Goal: Task Accomplishment & Management: Complete application form

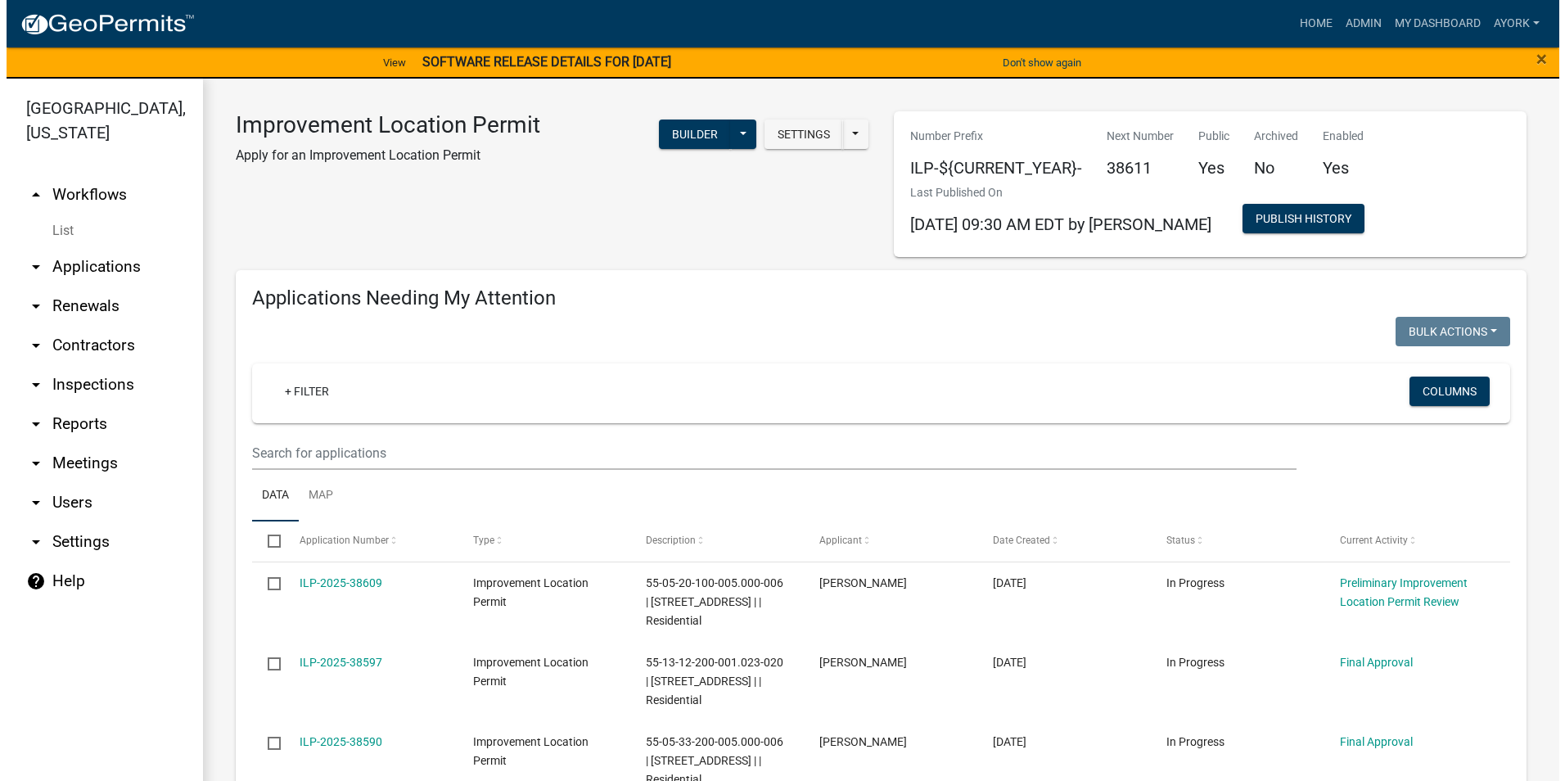
scroll to position [1179, 0]
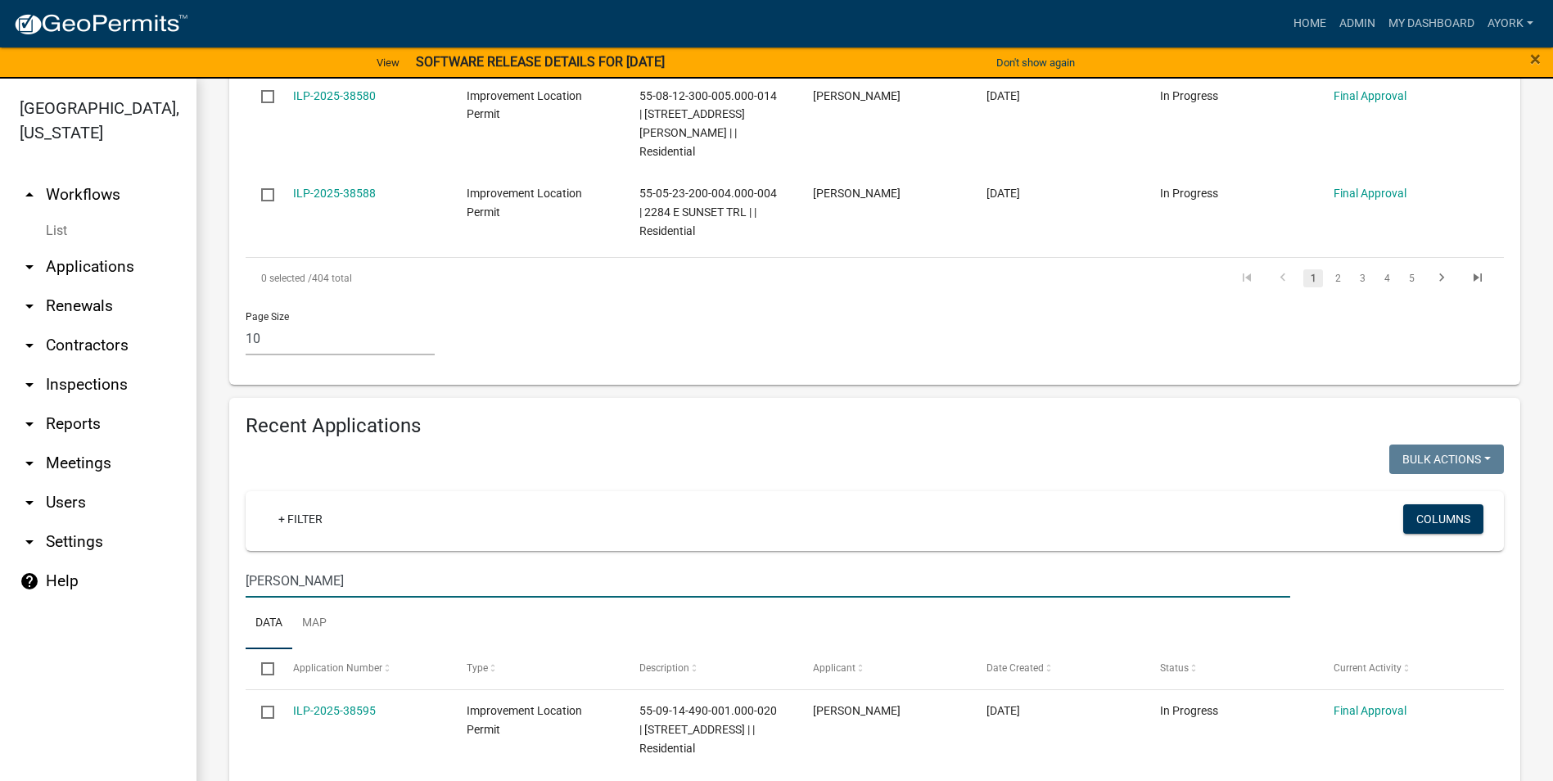
drag, startPoint x: 311, startPoint y: 508, endPoint x: 105, endPoint y: 471, distance: 209.7
click at [107, 472] on div "[GEOGRAPHIC_DATA], [US_STATE] arrow_drop_up Workflows List arrow_drop_down Appl…" at bounding box center [776, 440] width 1553 height 722
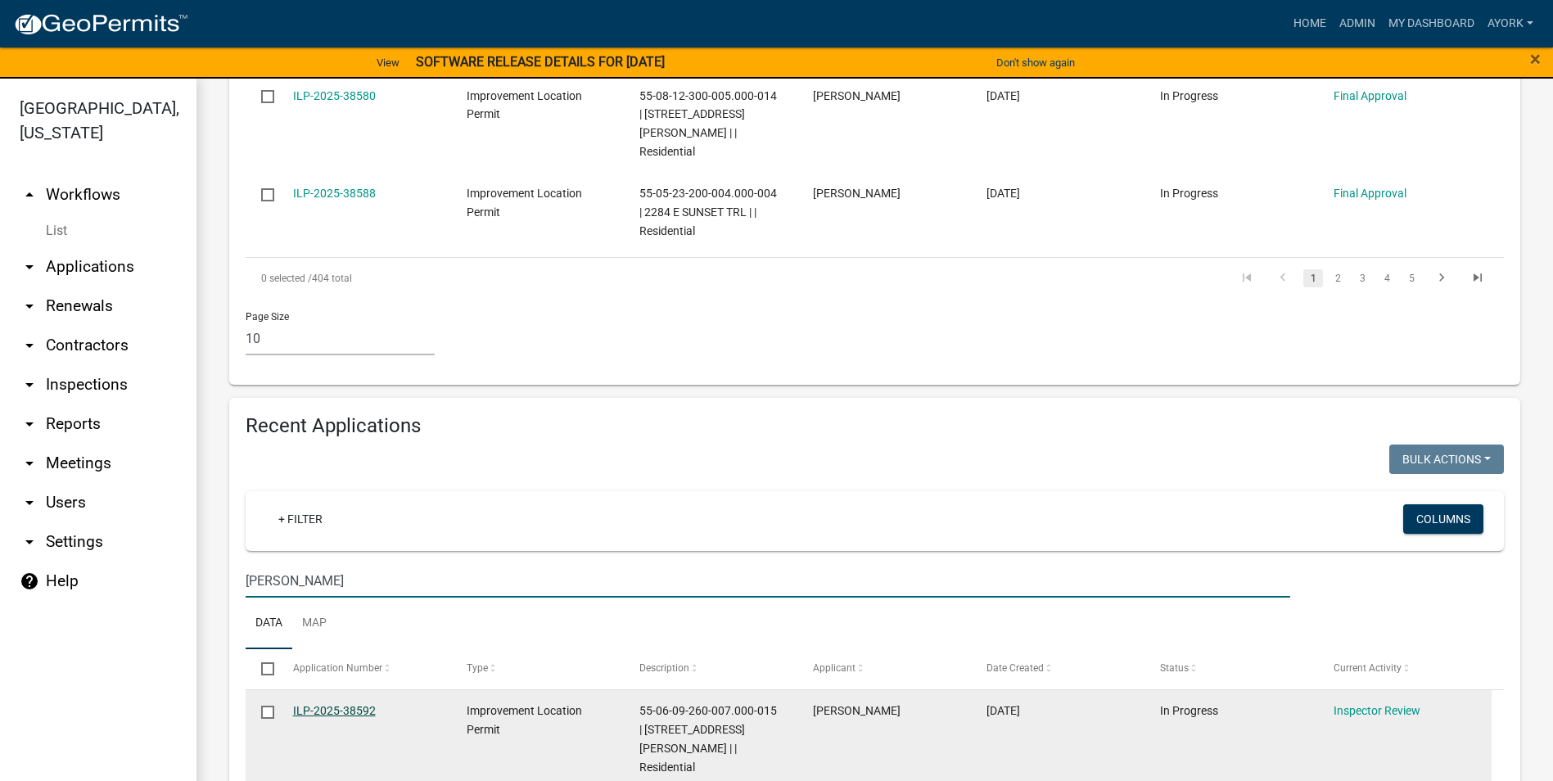
type input "[PERSON_NAME]"
click at [340, 704] on link "ILP-2025-38592" at bounding box center [334, 710] width 83 height 13
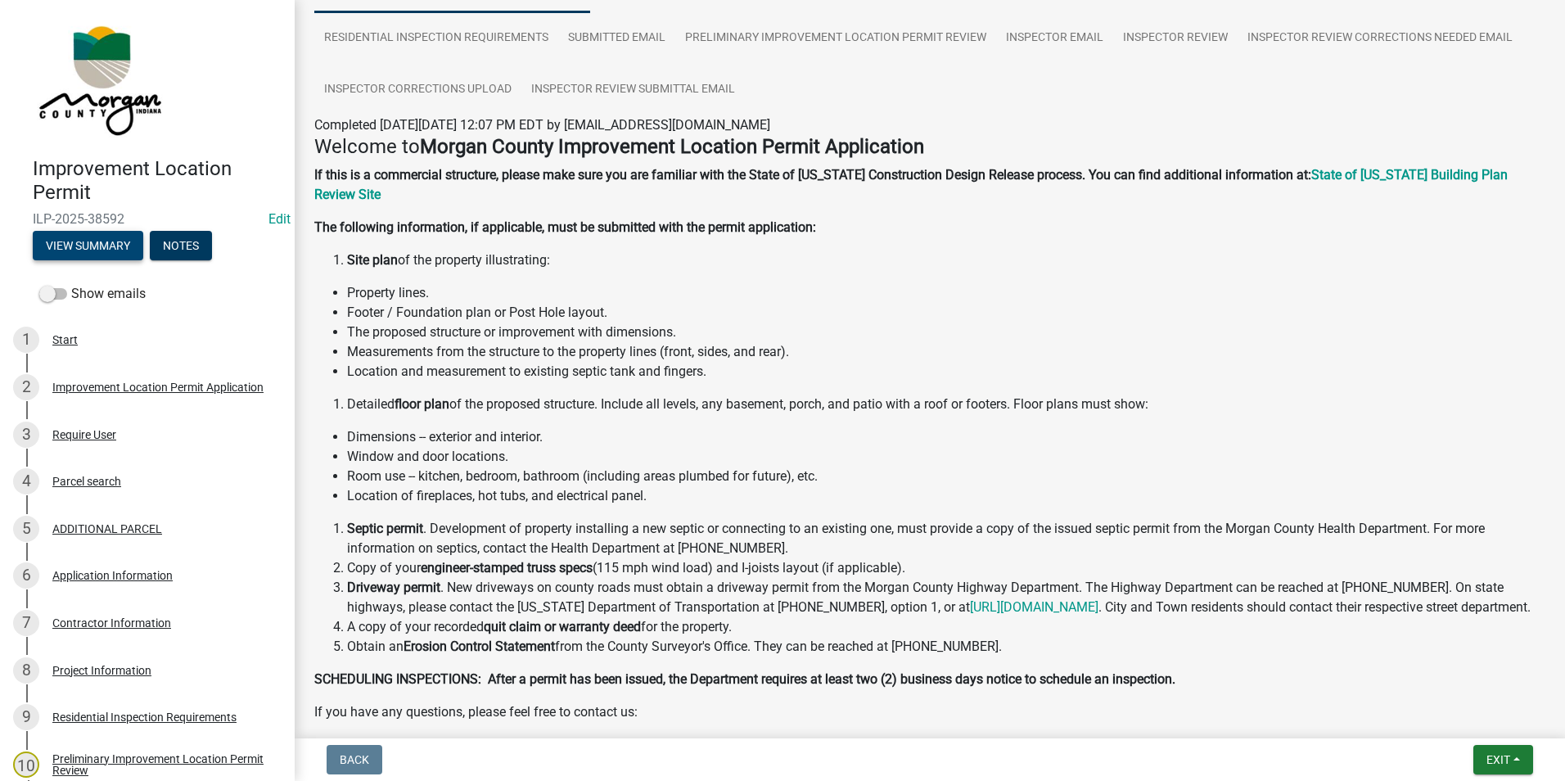
click at [81, 238] on button "View Summary" at bounding box center [88, 245] width 111 height 29
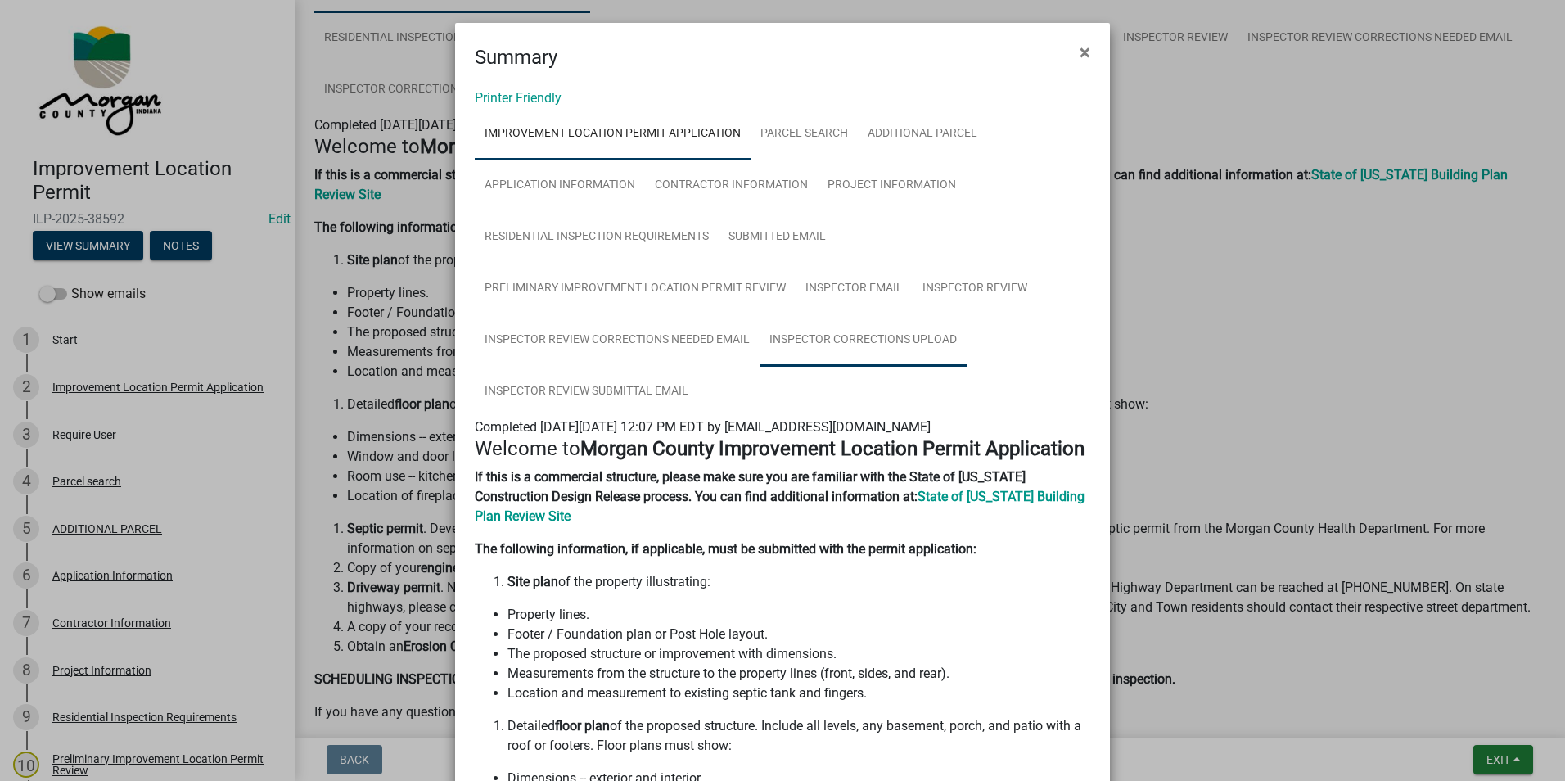
click at [848, 347] on link "Inspector Corrections Upload" at bounding box center [863, 340] width 207 height 52
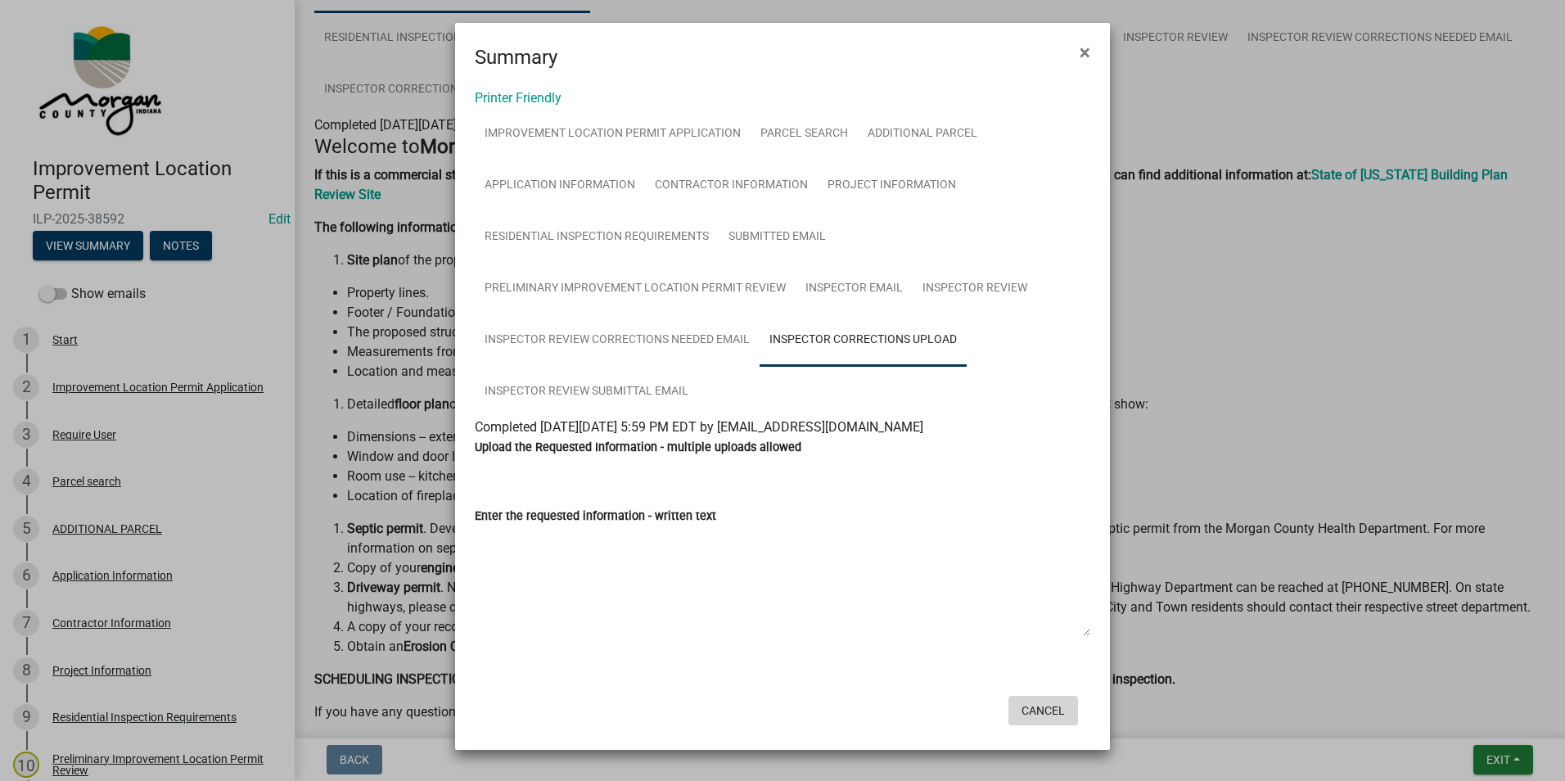
click at [1049, 712] on button "Cancel" at bounding box center [1044, 710] width 70 height 29
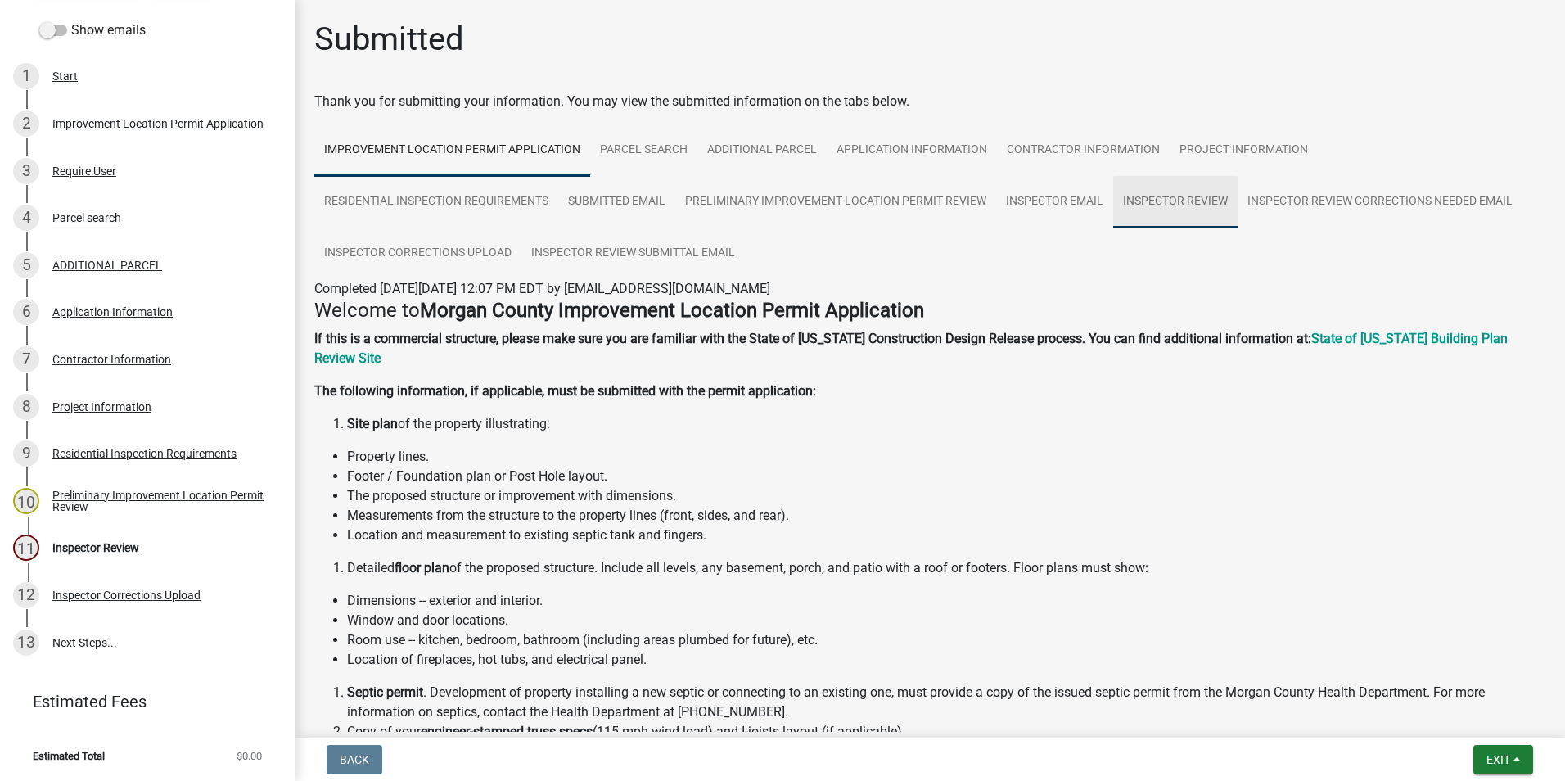
click at [1197, 201] on link "Inspector Review" at bounding box center [1175, 202] width 124 height 52
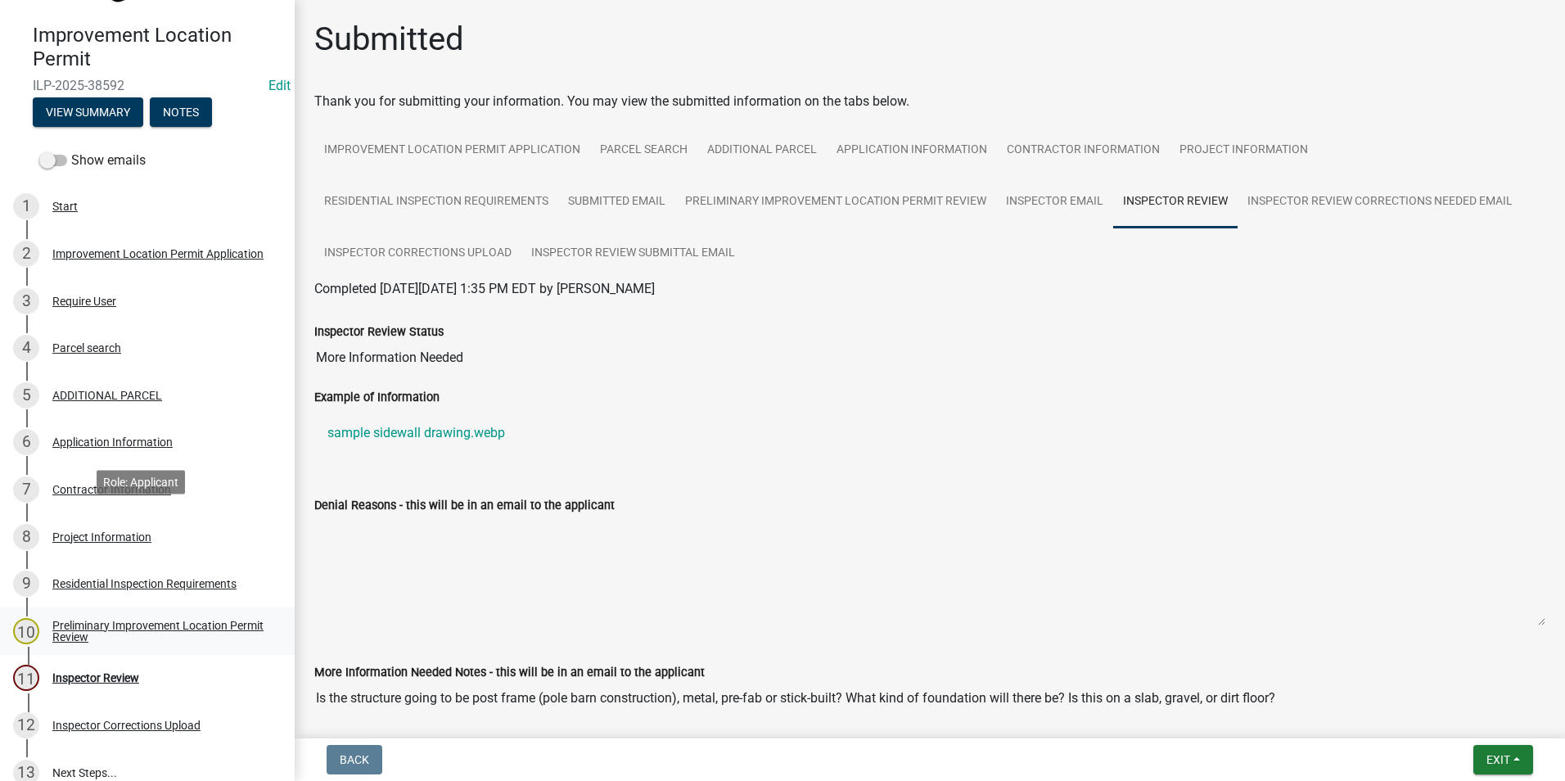
scroll to position [246, 0]
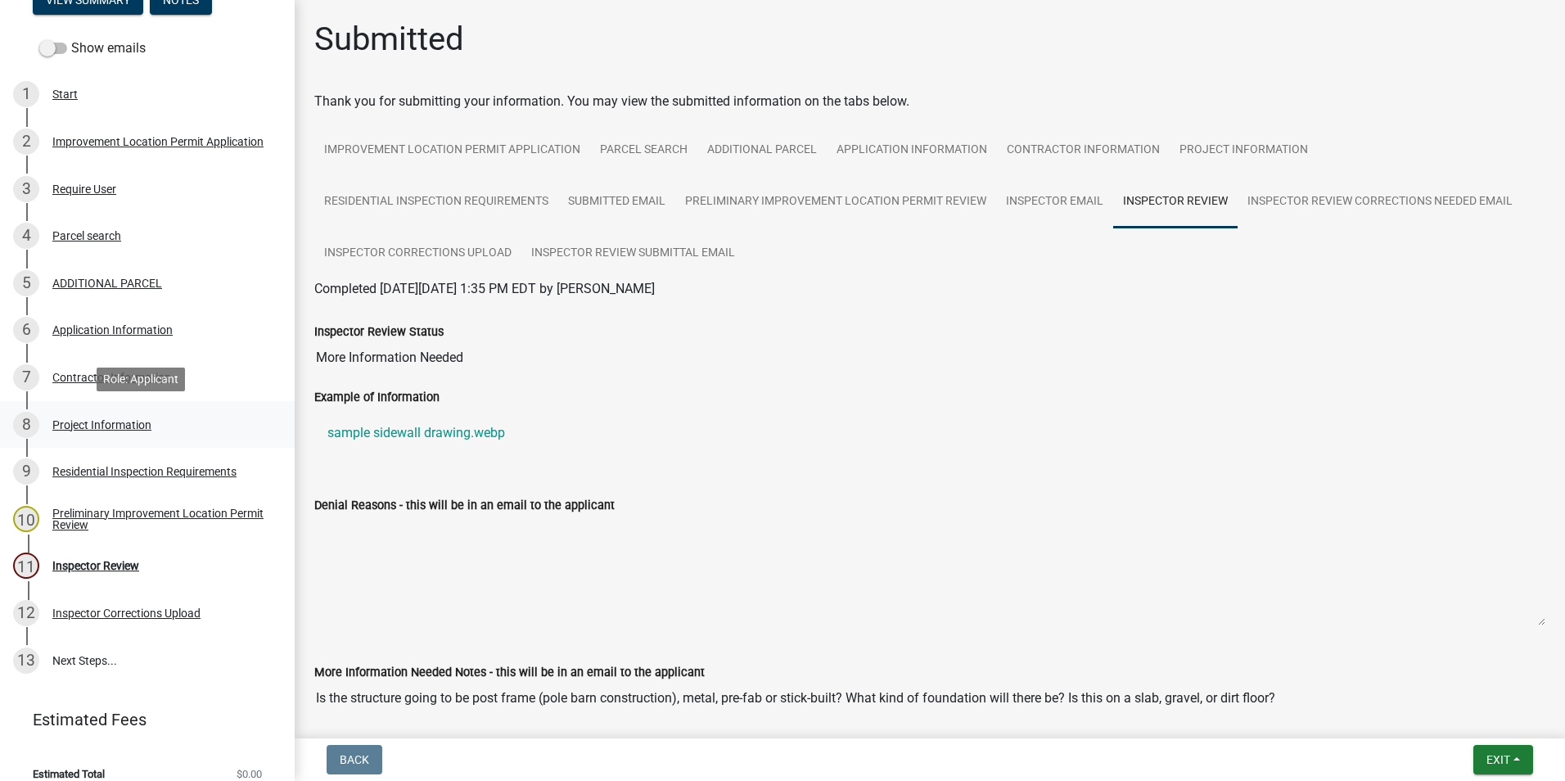
click at [91, 415] on div "8 Project Information" at bounding box center [140, 425] width 255 height 26
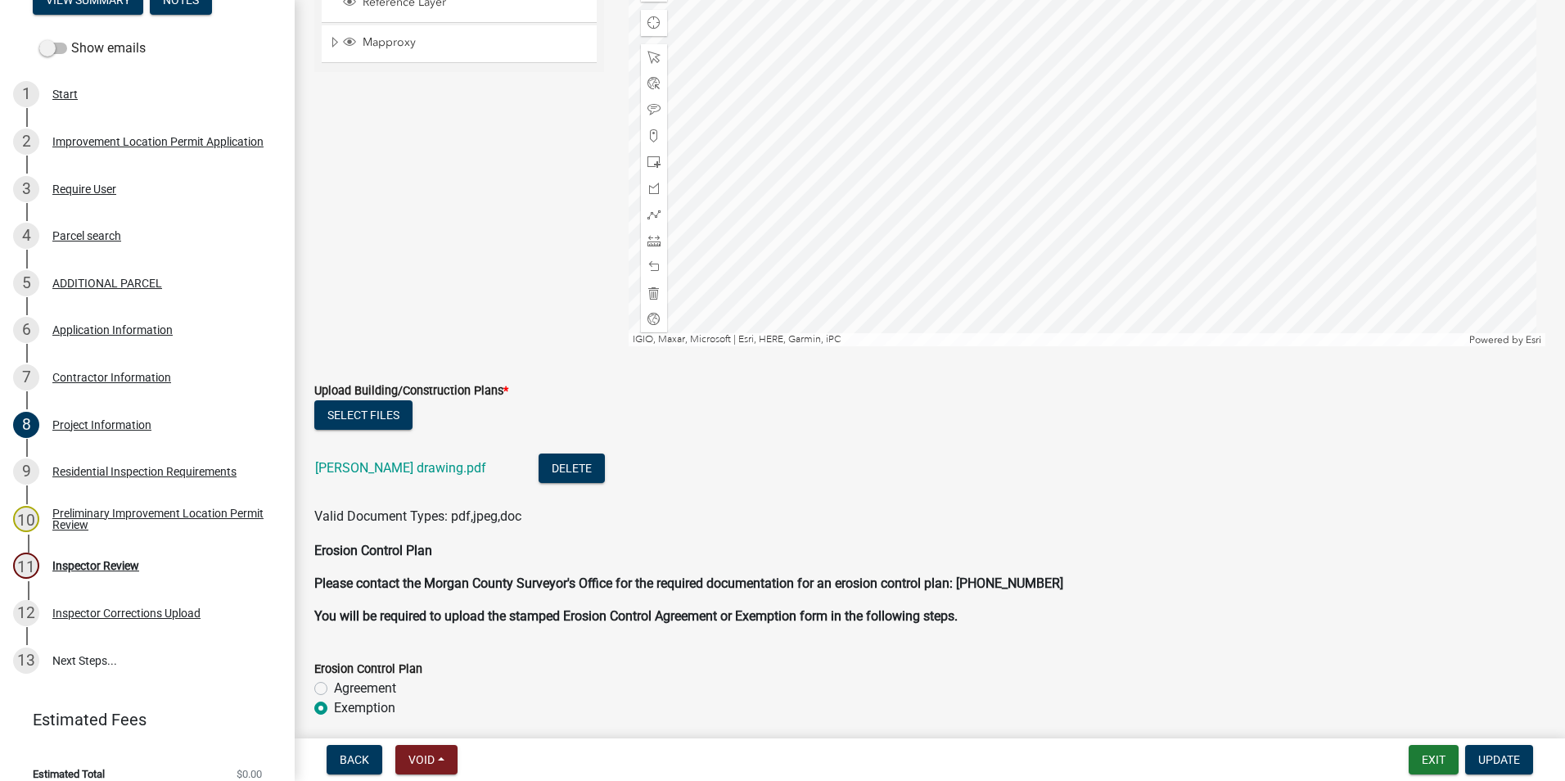
scroll to position [3193, 0]
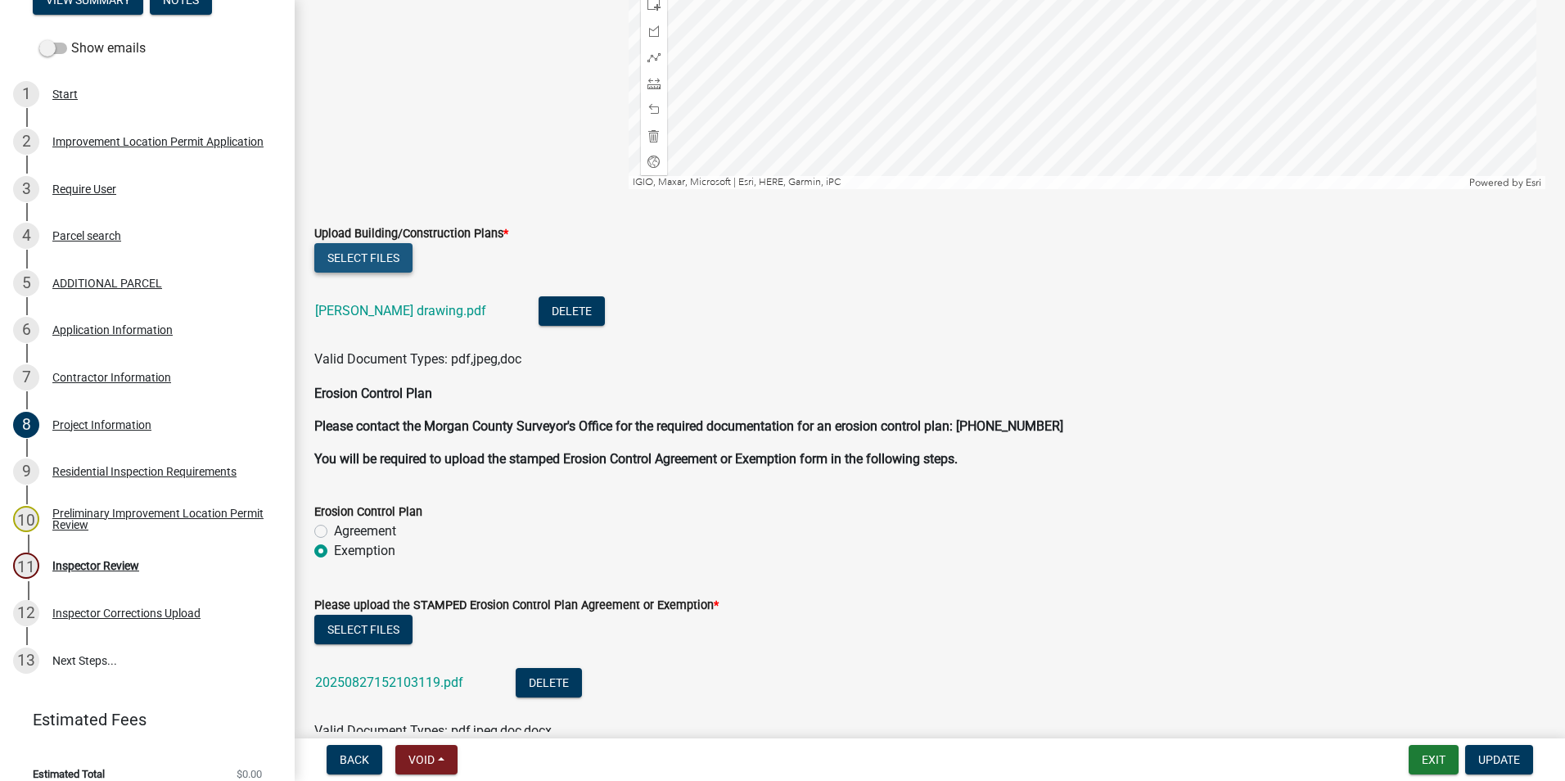
click at [371, 257] on button "Select files" at bounding box center [363, 257] width 98 height 29
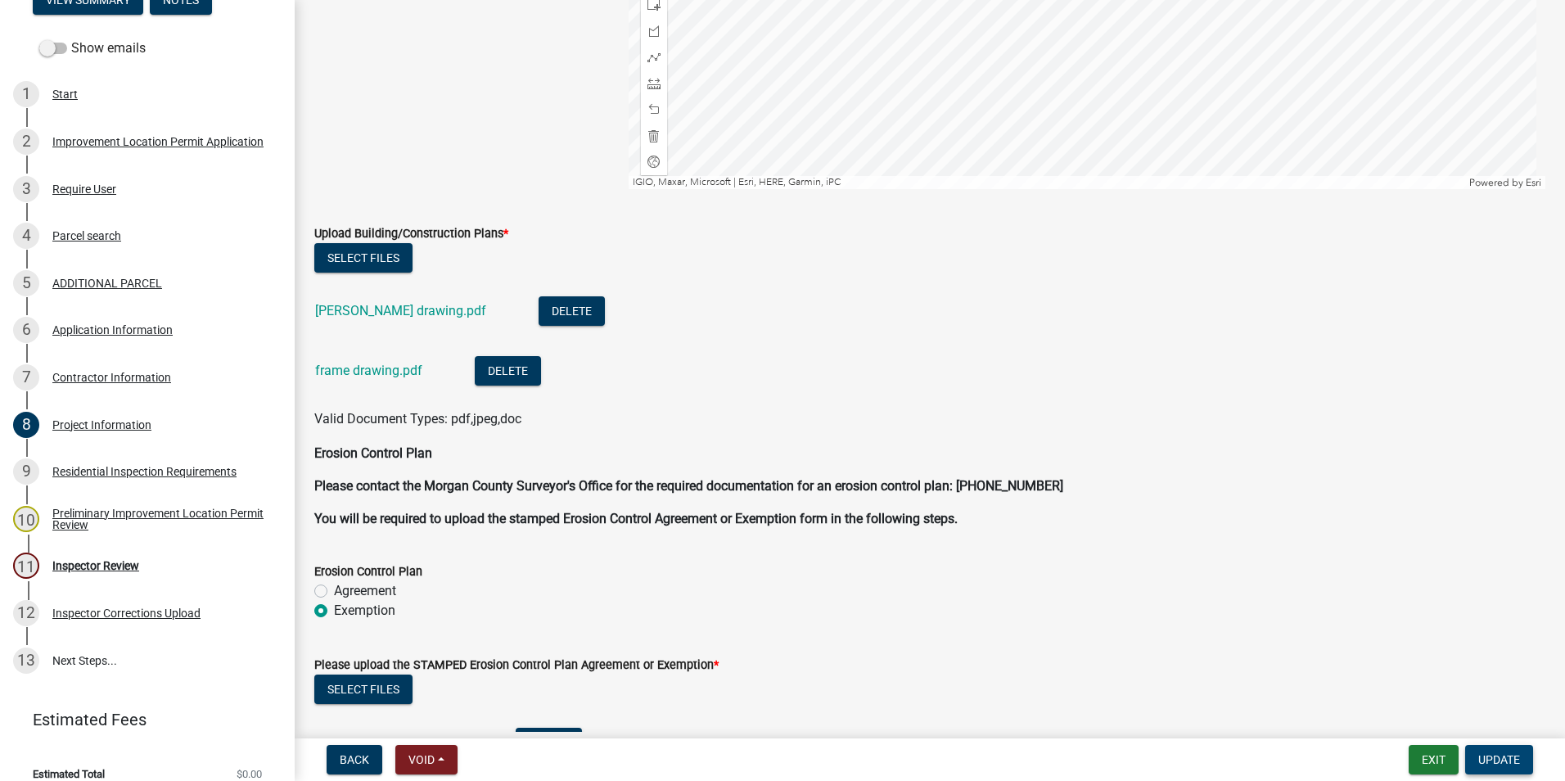
click at [1515, 761] on span "Update" at bounding box center [1500, 759] width 42 height 13
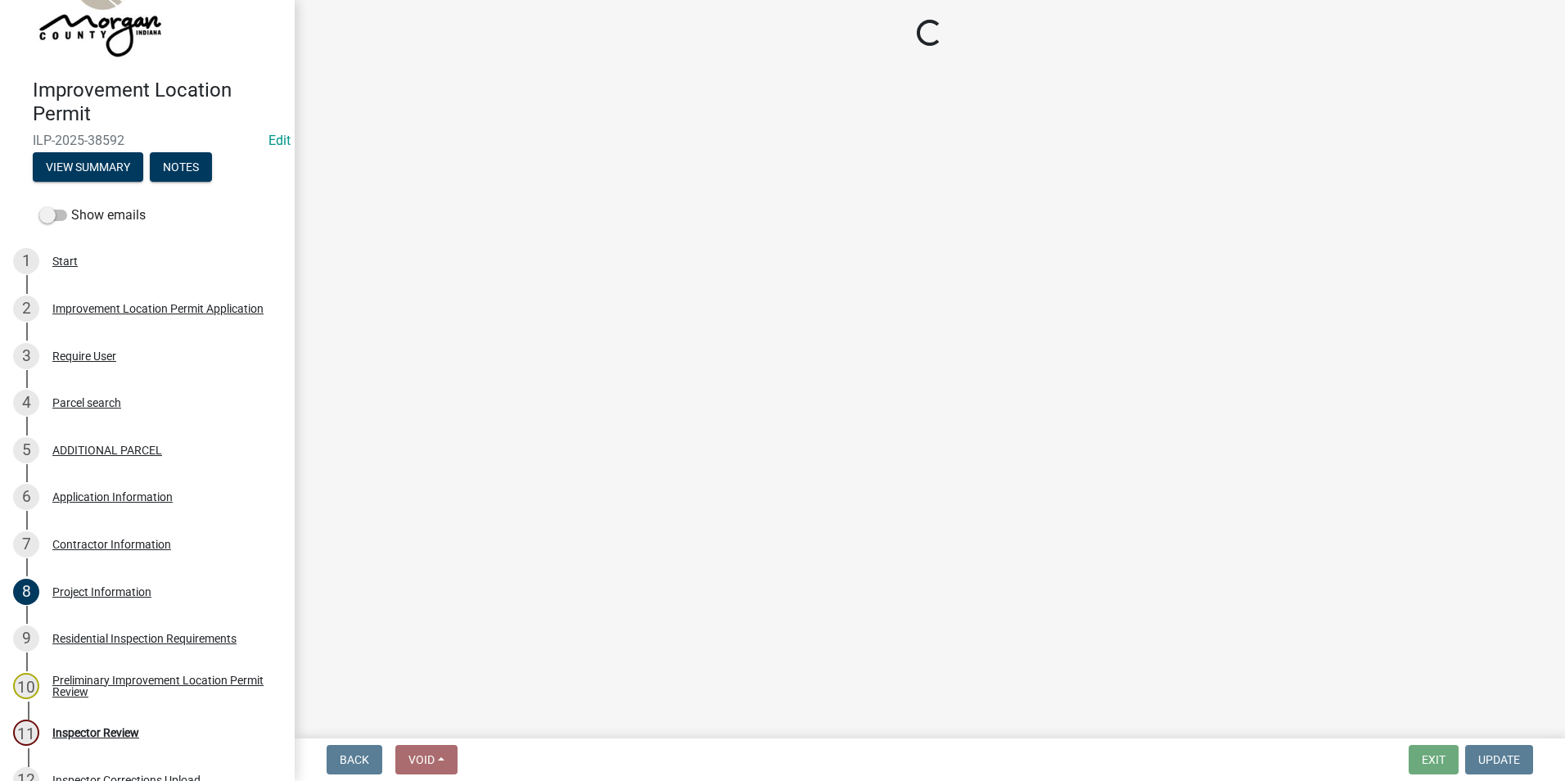
scroll to position [0, 0]
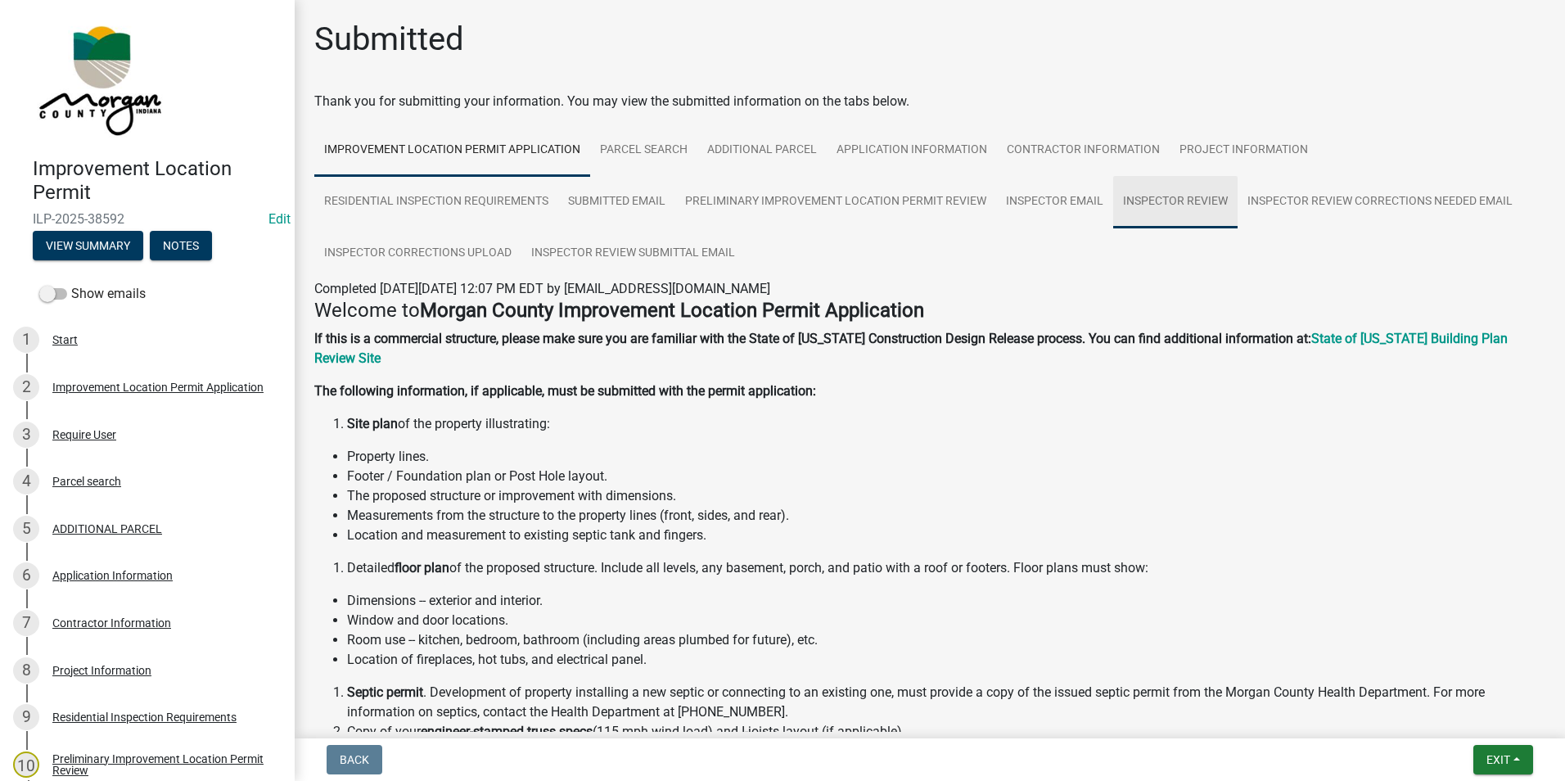
click at [1139, 214] on link "Inspector Review" at bounding box center [1175, 202] width 124 height 52
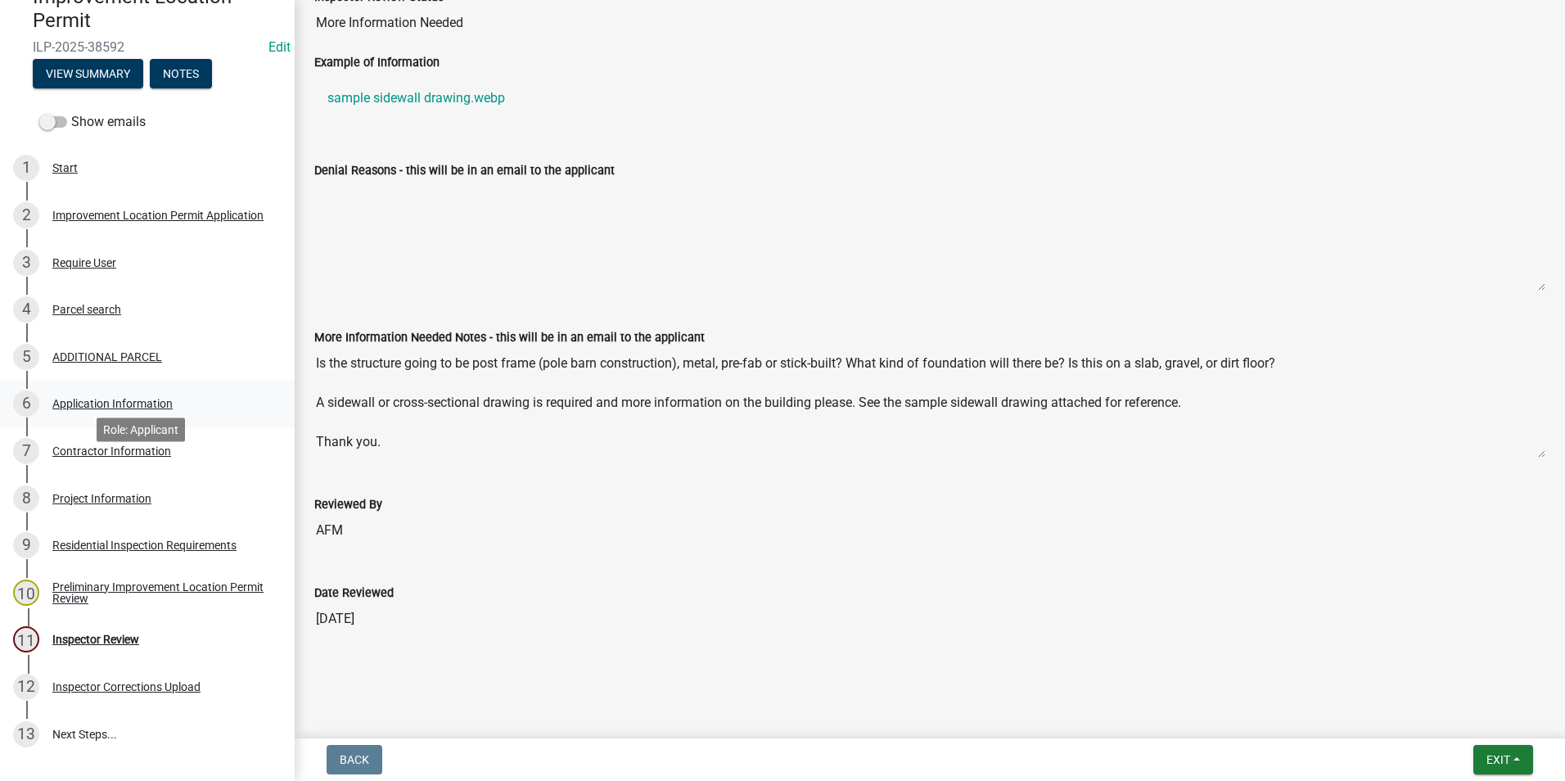
scroll to position [246, 0]
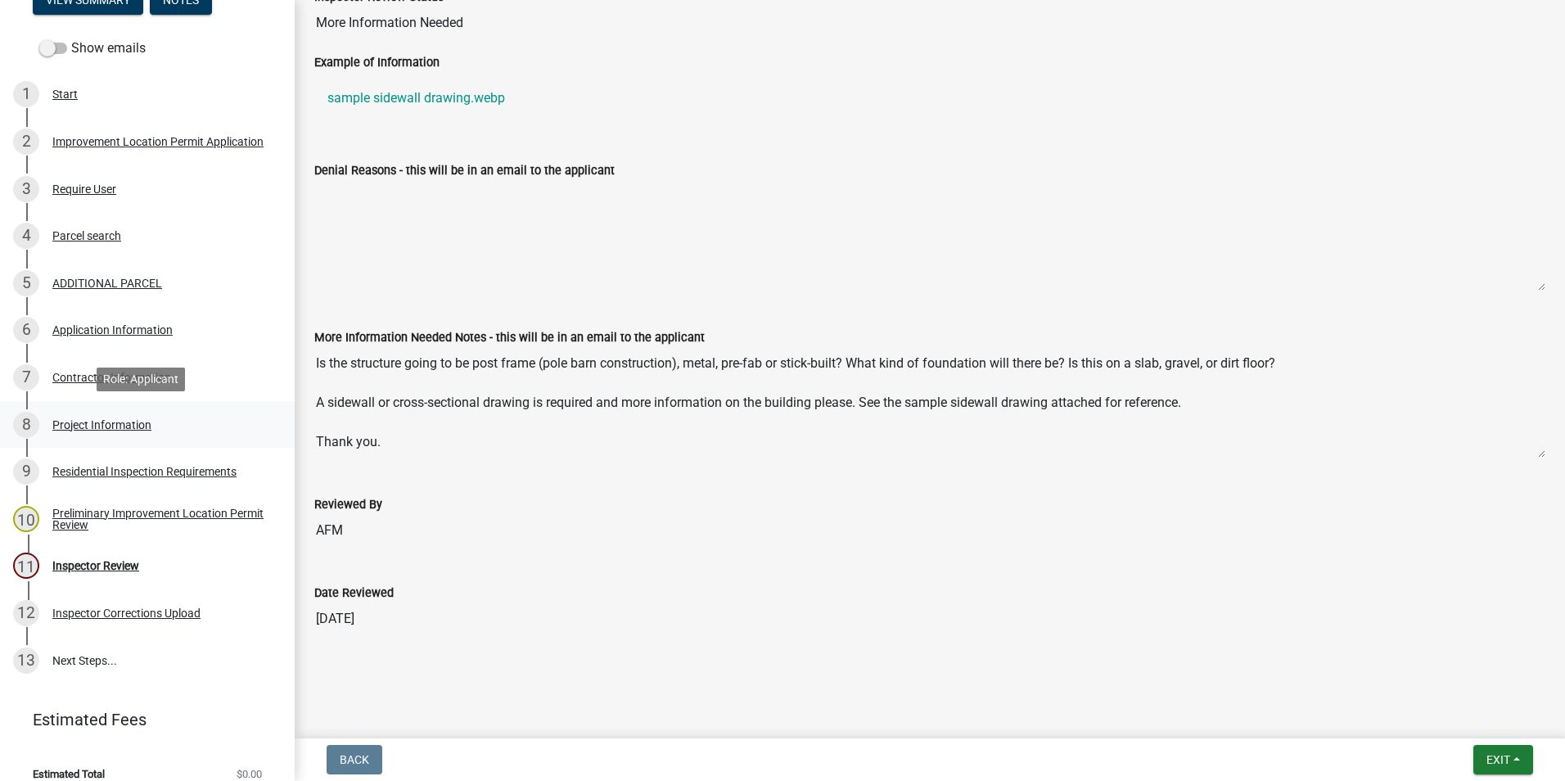
click at [84, 422] on div "Project Information" at bounding box center [101, 424] width 99 height 11
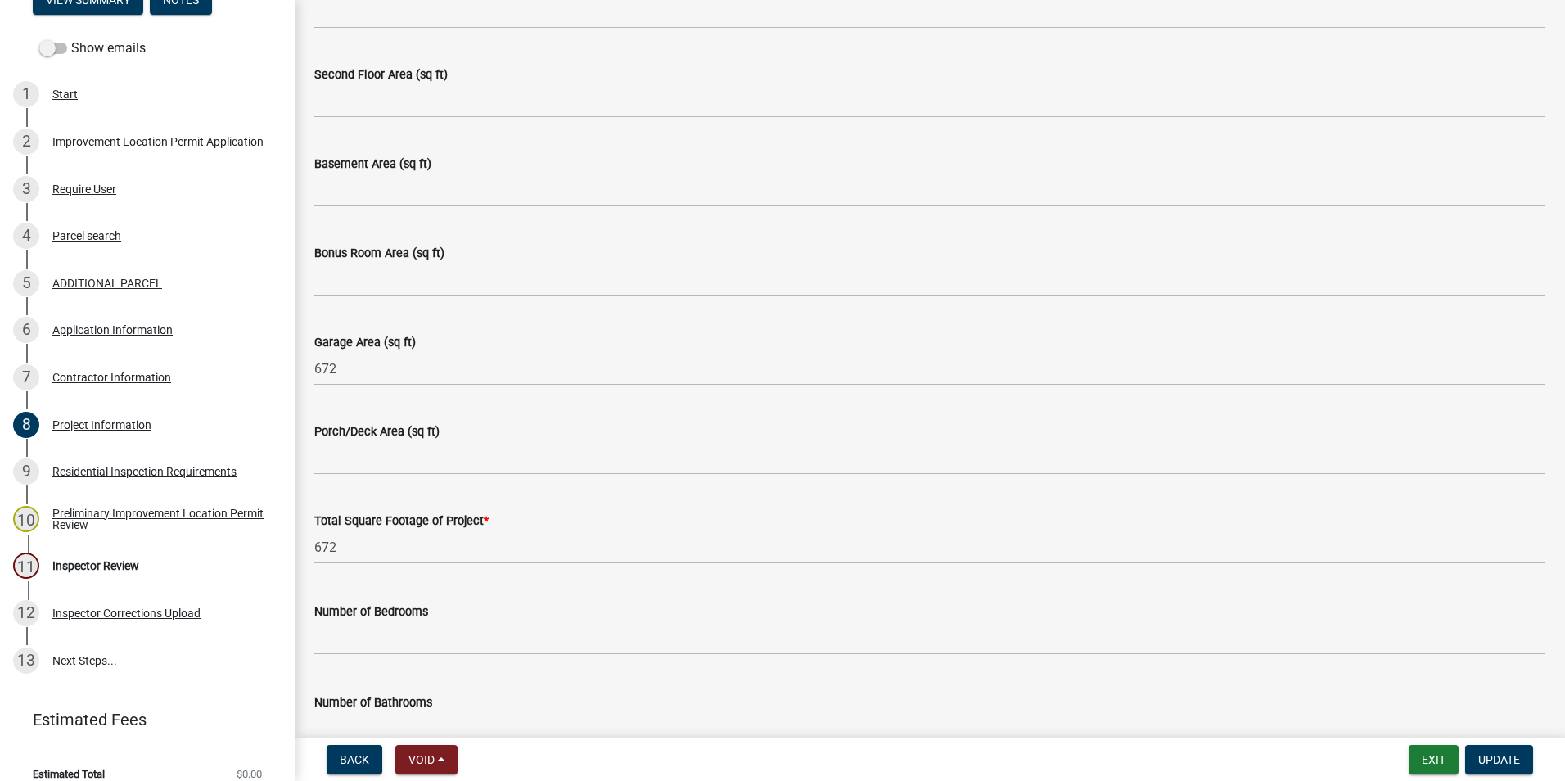
scroll to position [491, 0]
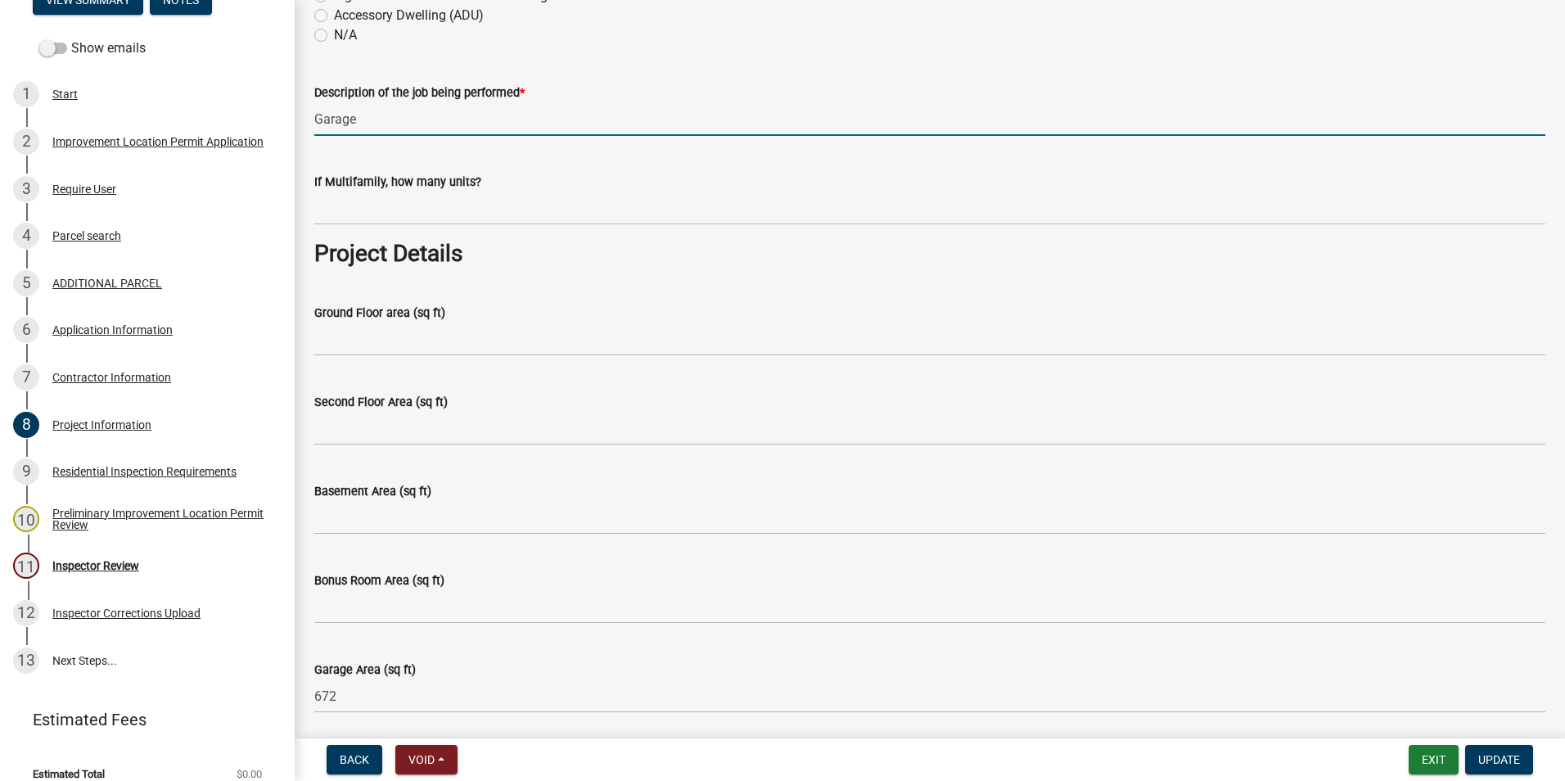
click at [315, 115] on input "Garage" at bounding box center [929, 119] width 1231 height 34
click at [410, 120] on input "Prefab Garage" at bounding box center [929, 119] width 1231 height 34
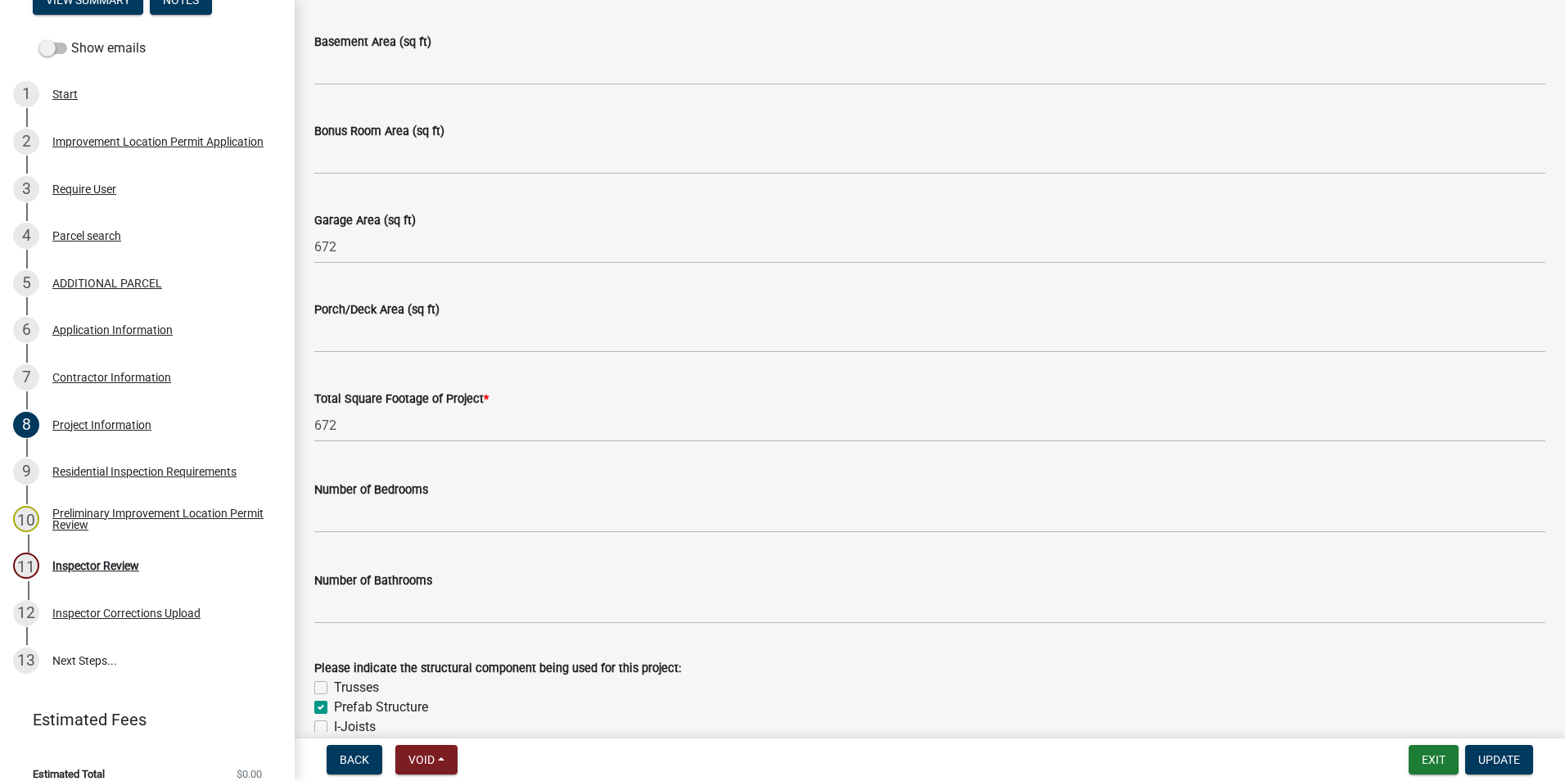
scroll to position [1064, 0]
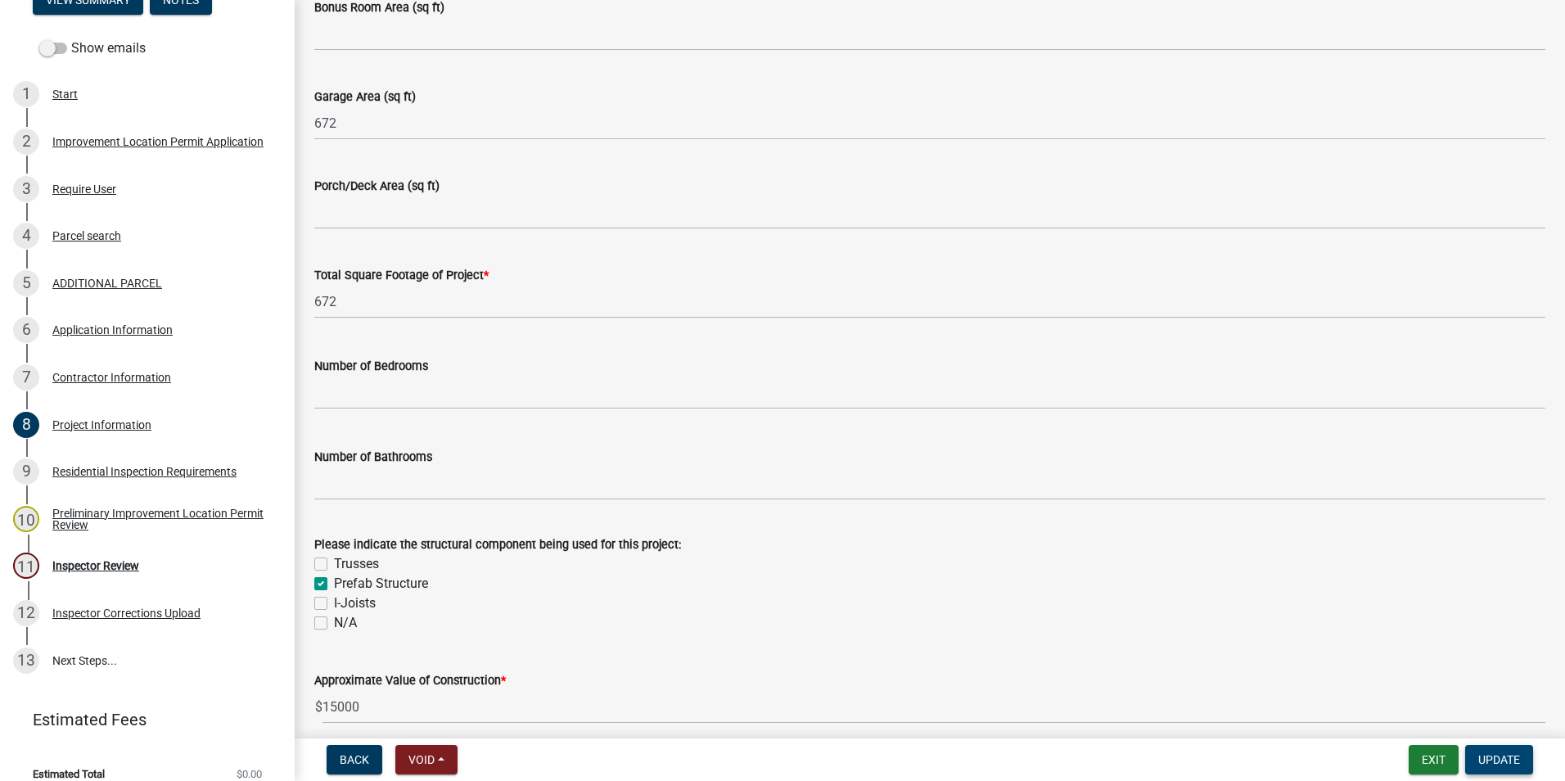
type input "Prefab Garage"
click at [1496, 757] on span "Update" at bounding box center [1500, 759] width 42 height 13
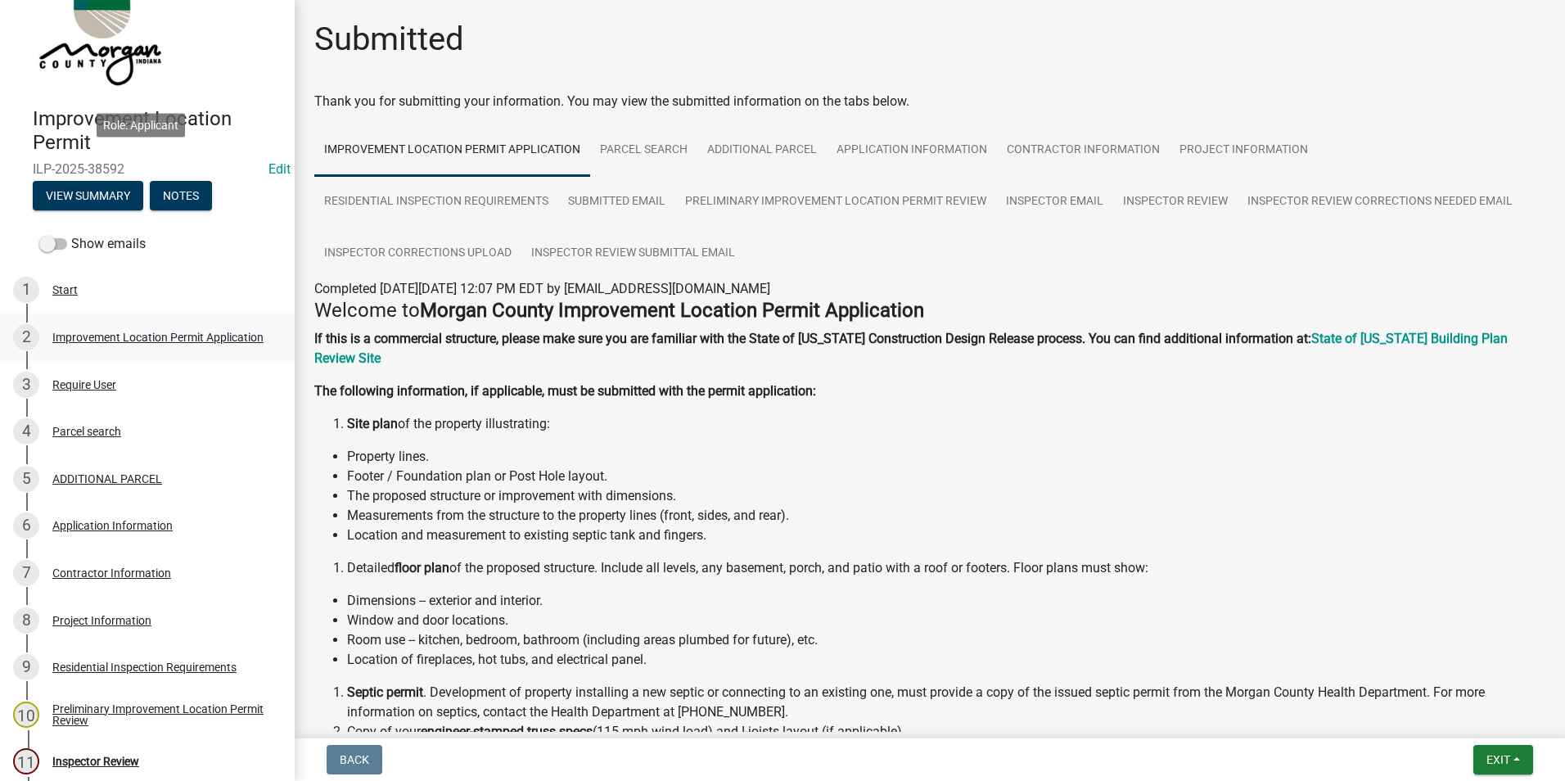
scroll to position [0, 0]
